Goal: Find specific page/section: Find specific page/section

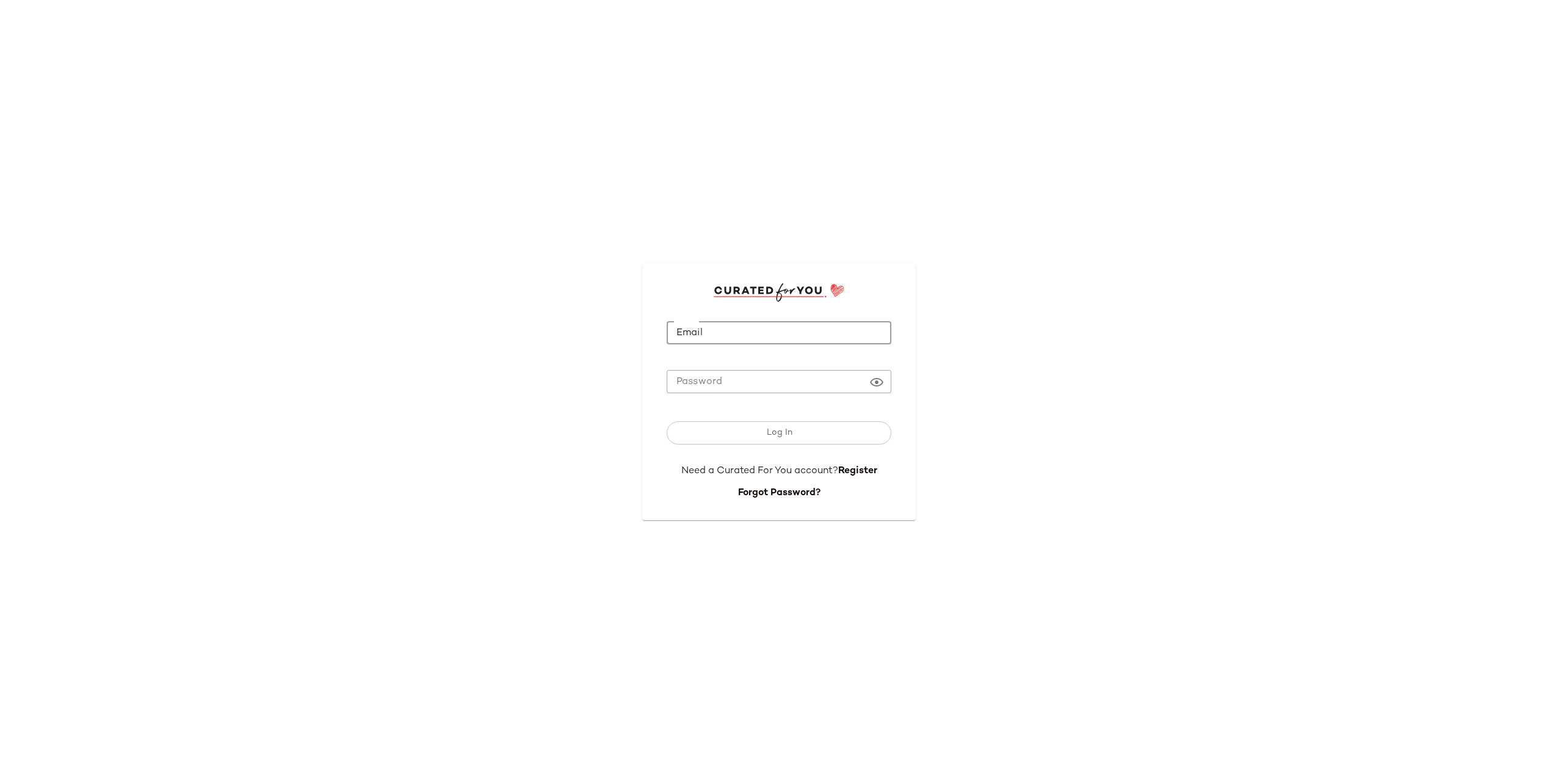
click at [700, 331] on input "Email" at bounding box center [779, 333] width 225 height 24
click at [667, 421] on button "Log In" at bounding box center [779, 433] width 225 height 23
click at [744, 446] on div "Log In" at bounding box center [779, 435] width 225 height 58
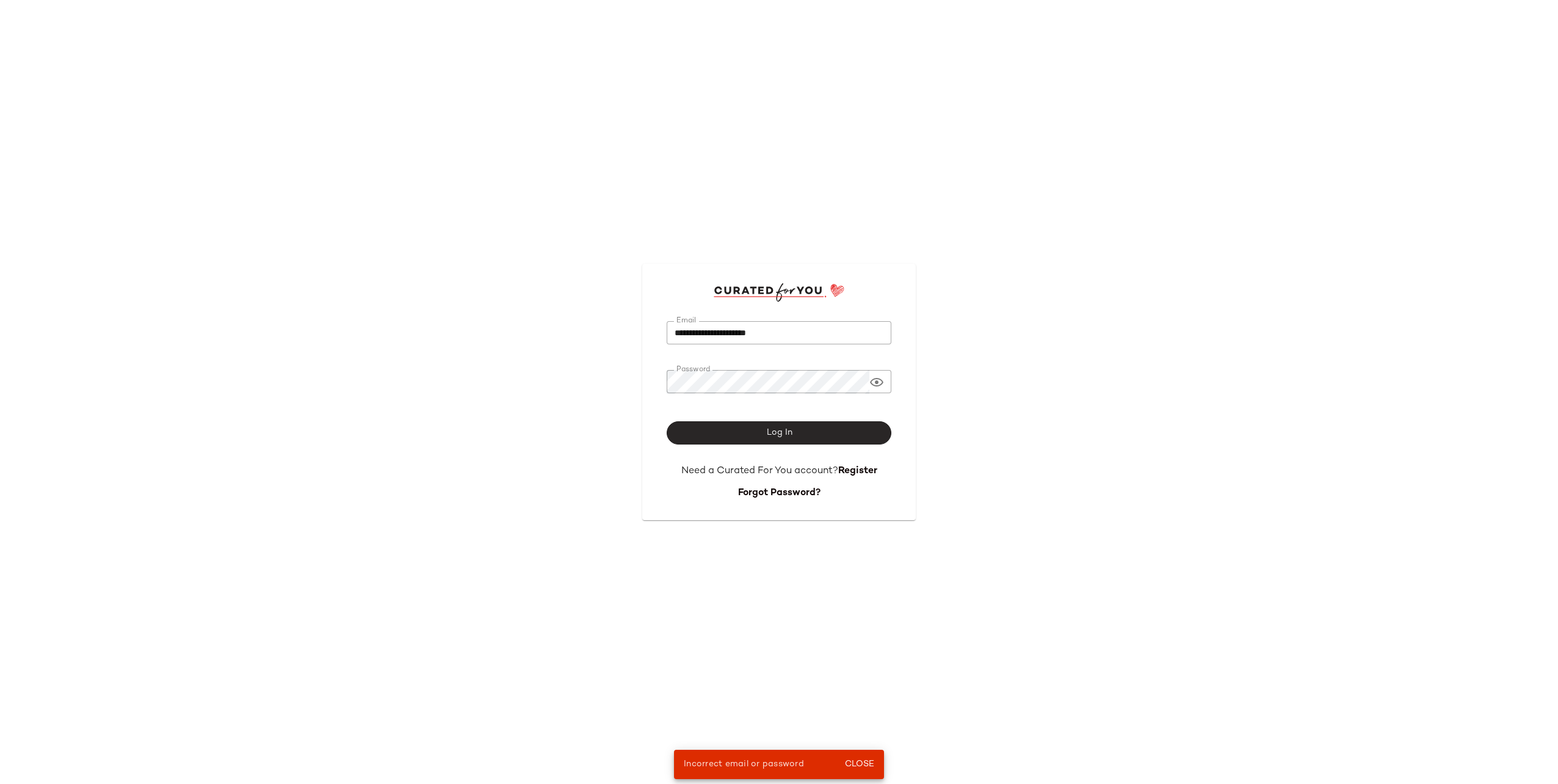
click at [762, 437] on button "Log In" at bounding box center [779, 433] width 225 height 23
click at [667, 421] on button "Log In" at bounding box center [779, 433] width 225 height 23
click at [770, 431] on span "Log In" at bounding box center [779, 432] width 26 height 9
click at [795, 340] on input "**********" at bounding box center [779, 333] width 225 height 24
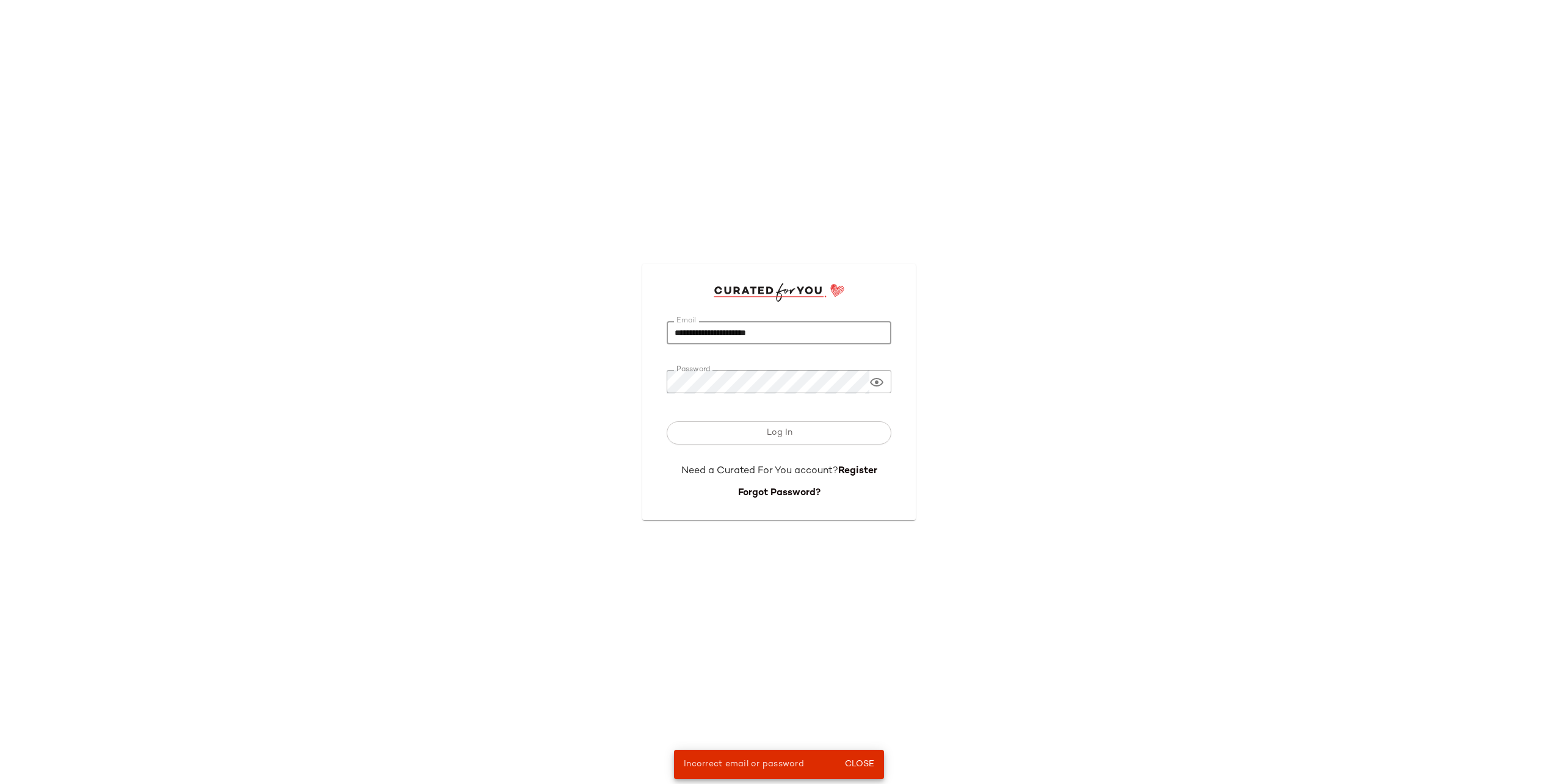
click at [795, 340] on input "**********" at bounding box center [779, 333] width 225 height 24
type input "**********"
click at [882, 388] on icon at bounding box center [877, 382] width 15 height 15
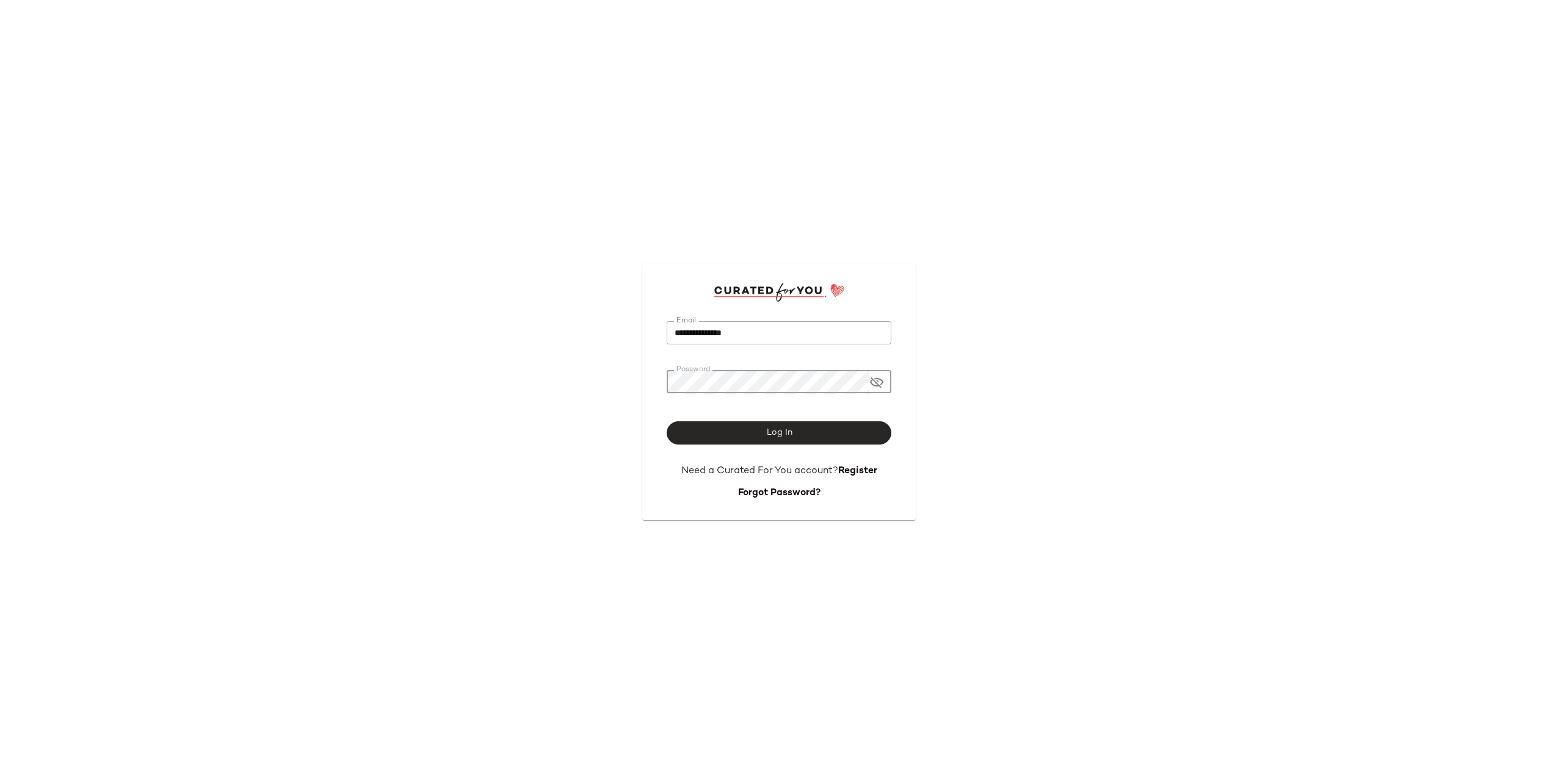
click at [807, 426] on button "Log In" at bounding box center [779, 433] width 225 height 23
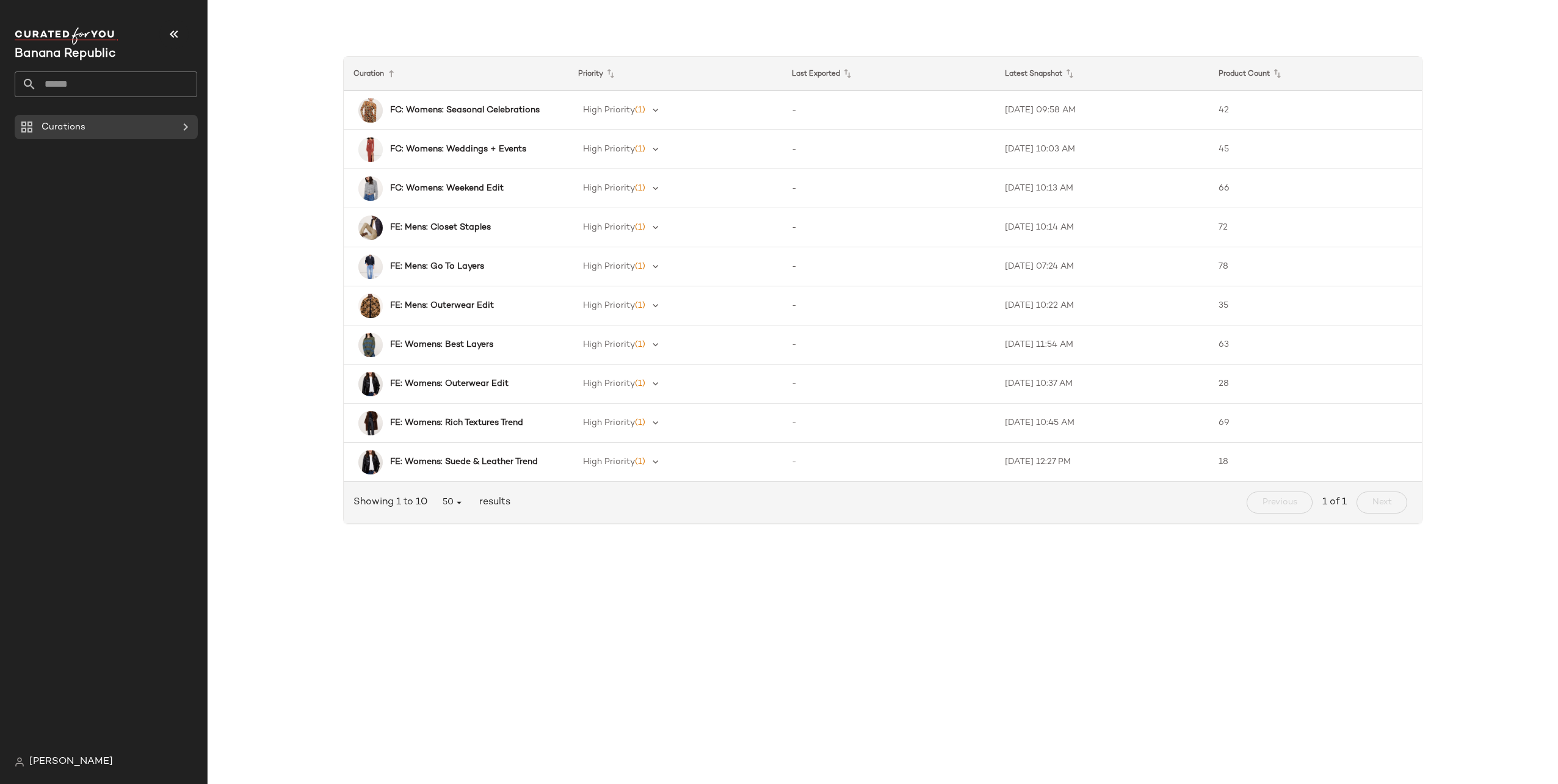
click at [1475, 248] on div "Curation Priority Last Exported Latest Snapshot Product Count FC: Womens: Seaso…" at bounding box center [883, 286] width 1331 height 514
click at [413, 505] on span "Showing 1 to 10" at bounding box center [393, 502] width 79 height 15
click at [451, 507] on span "50" at bounding box center [453, 502] width 23 height 11
click at [454, 592] on div "All" at bounding box center [454, 592] width 23 height 15
click at [316, 511] on div "Curation Priority Last Exported Latest Snapshot Product Count FC: Womens: Seaso…" at bounding box center [883, 286] width 1331 height 514
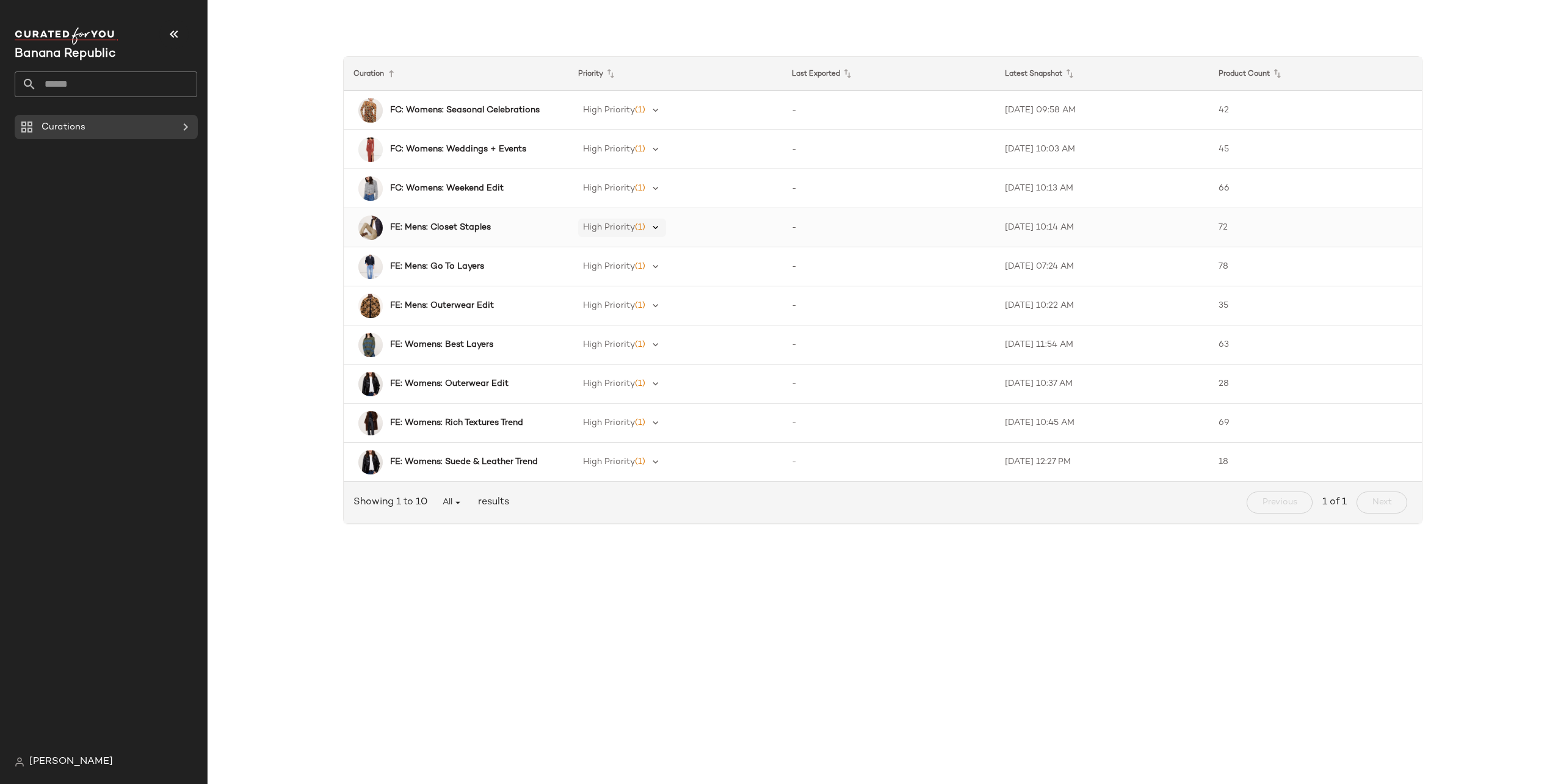
click at [652, 224] on icon at bounding box center [655, 227] width 11 height 11
click at [893, 593] on div "Curation Priority Last Exported Latest Snapshot Product Count FC: Womens: Seaso…" at bounding box center [882, 402] width 1351 height 764
click at [465, 223] on b "FE: Mens: Closet Staples" at bounding box center [440, 228] width 100 height 13
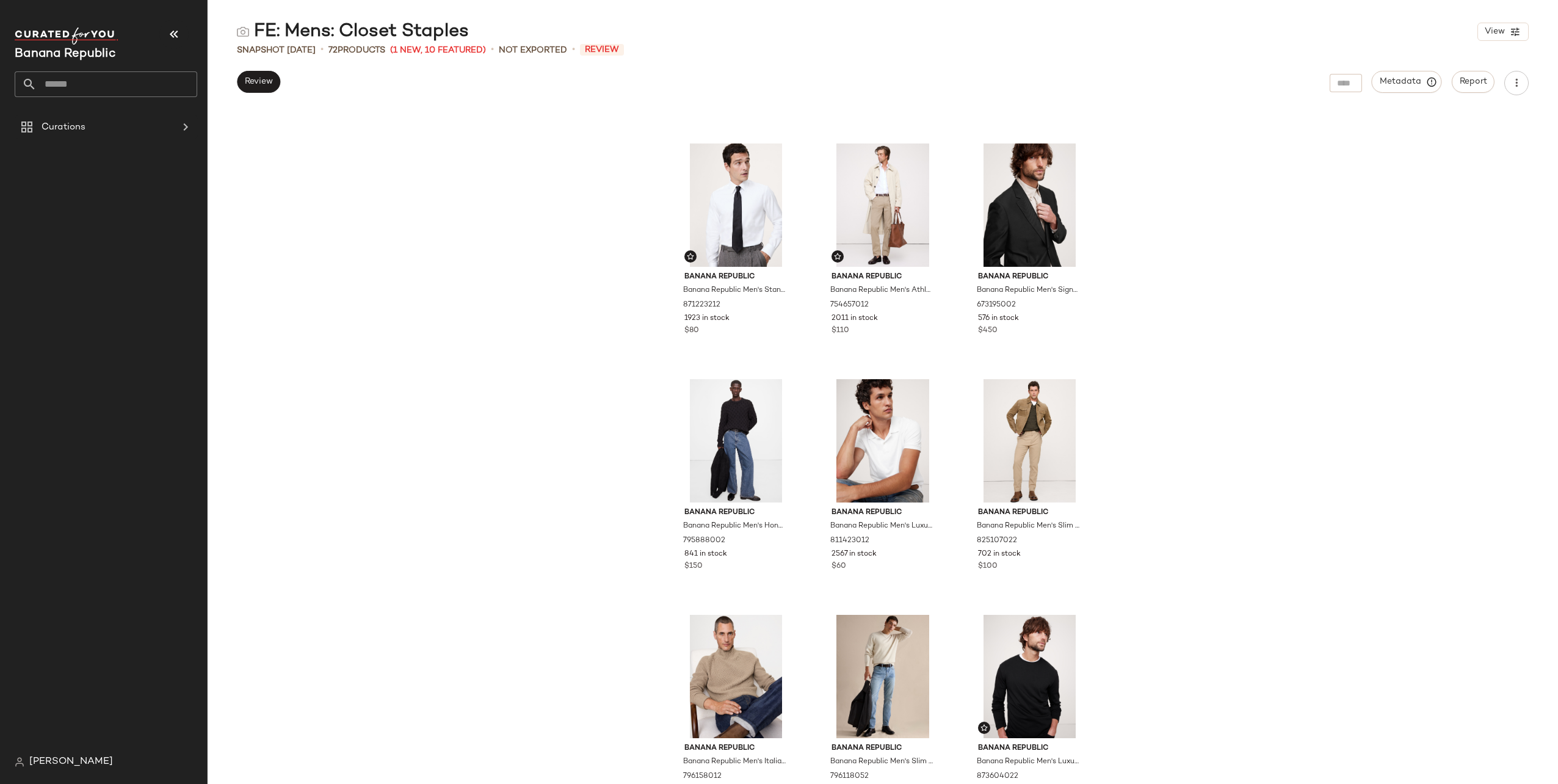
scroll to position [1414, 0]
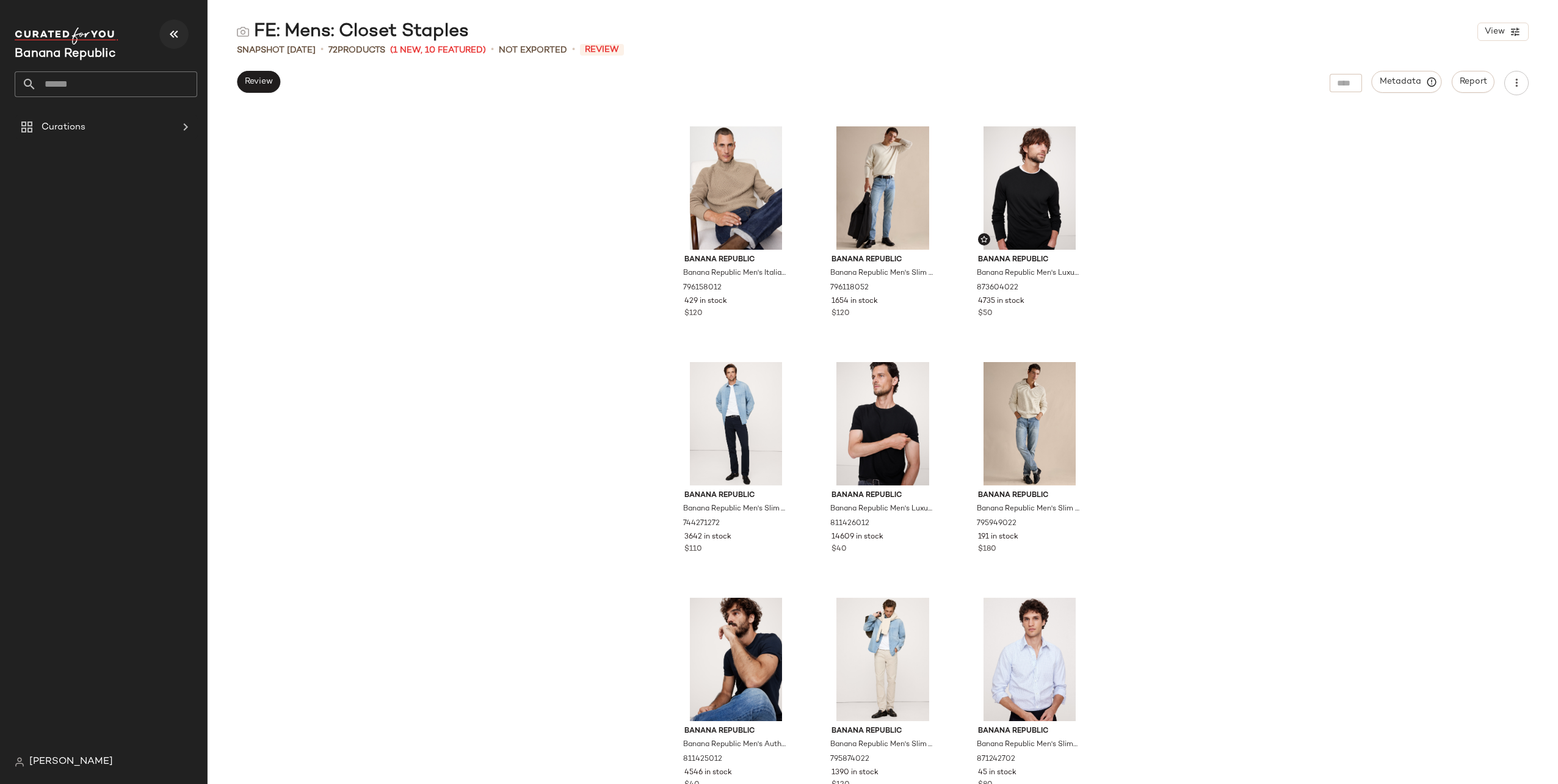
click at [175, 43] on button "button" at bounding box center [174, 34] width 29 height 29
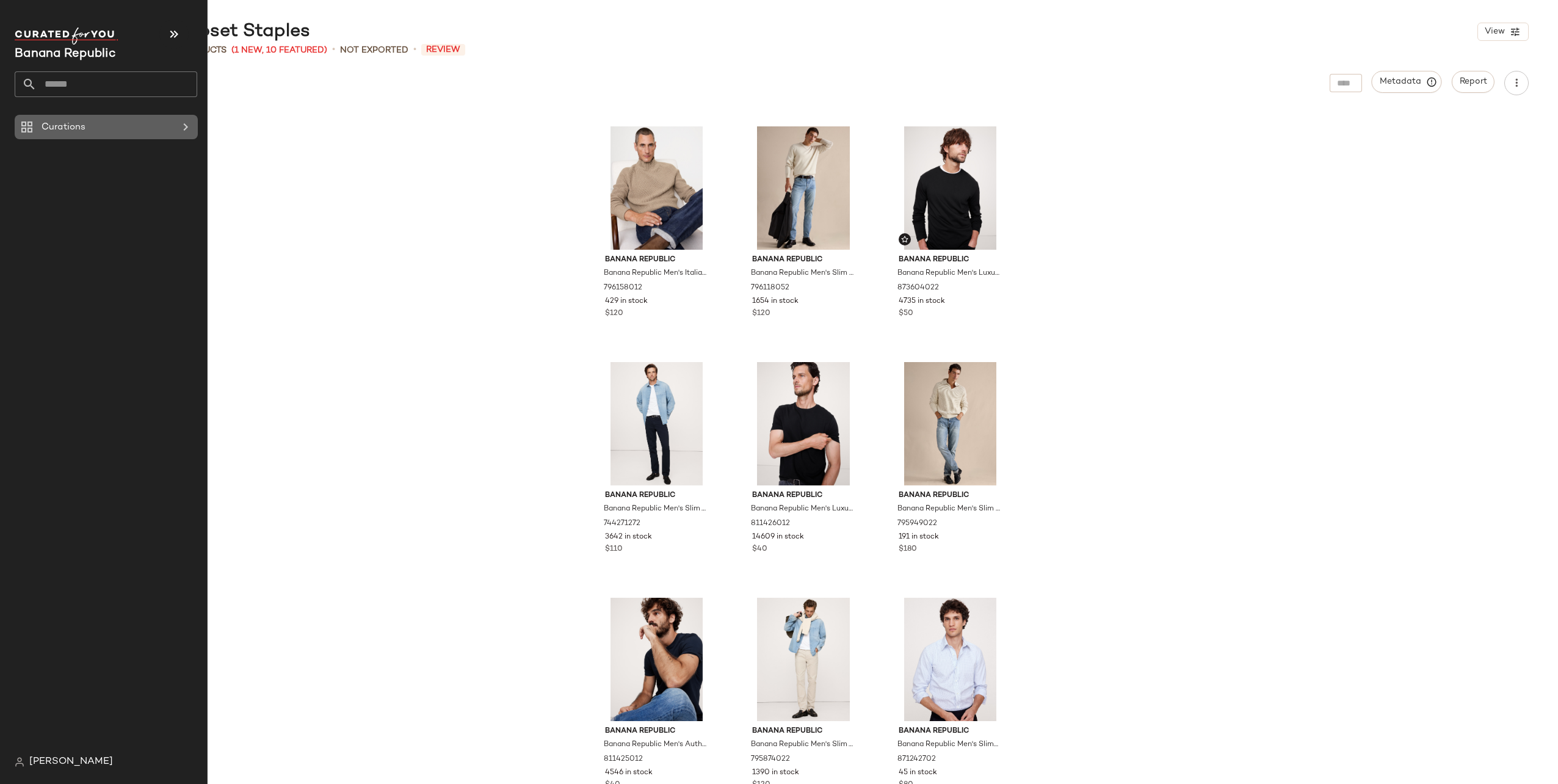
click at [66, 122] on span "Curations" at bounding box center [63, 127] width 44 height 14
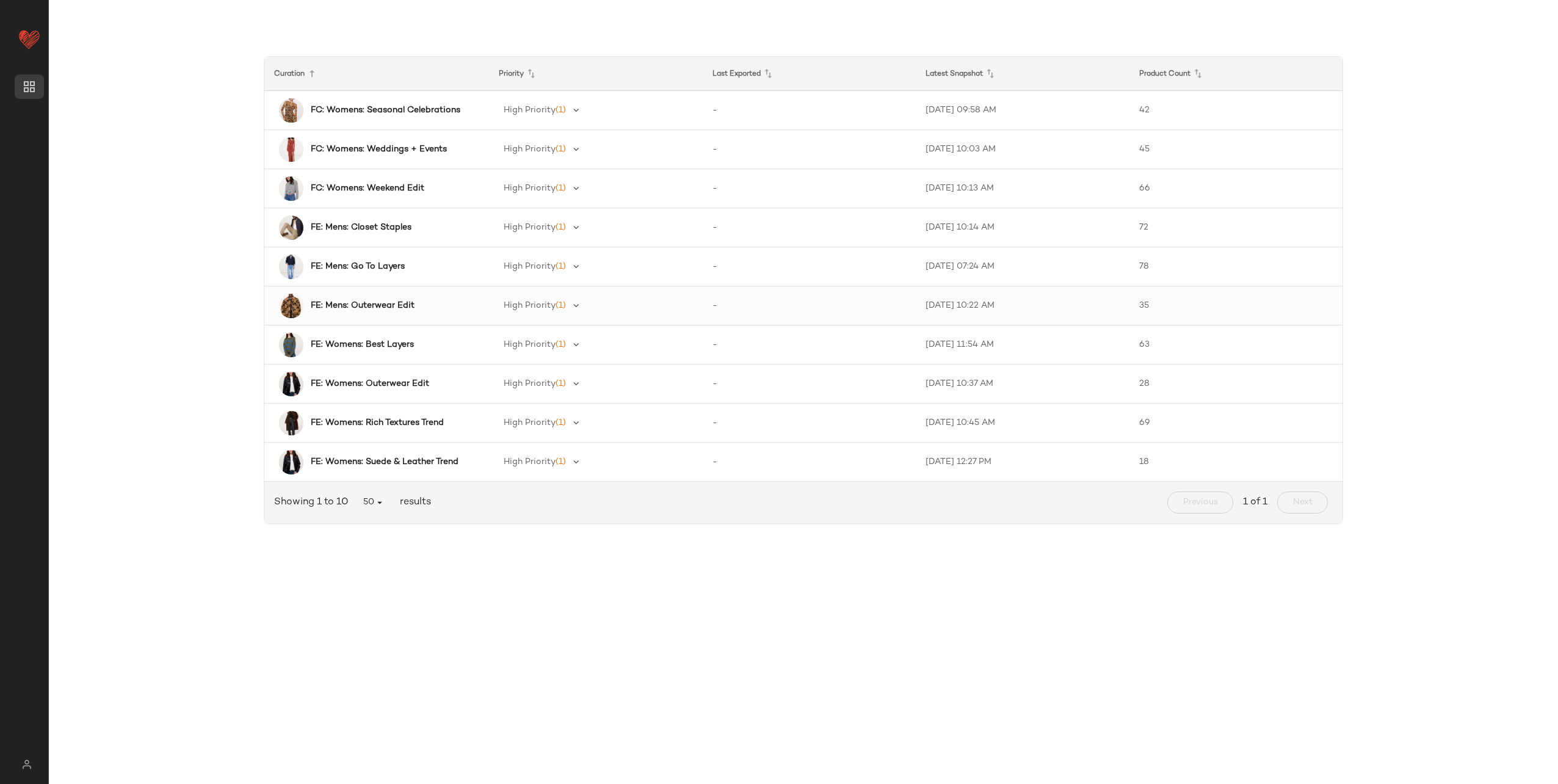
click at [387, 305] on b "FE: Mens: Outerwear Edit" at bounding box center [363, 306] width 104 height 13
